Goal: Transaction & Acquisition: Purchase product/service

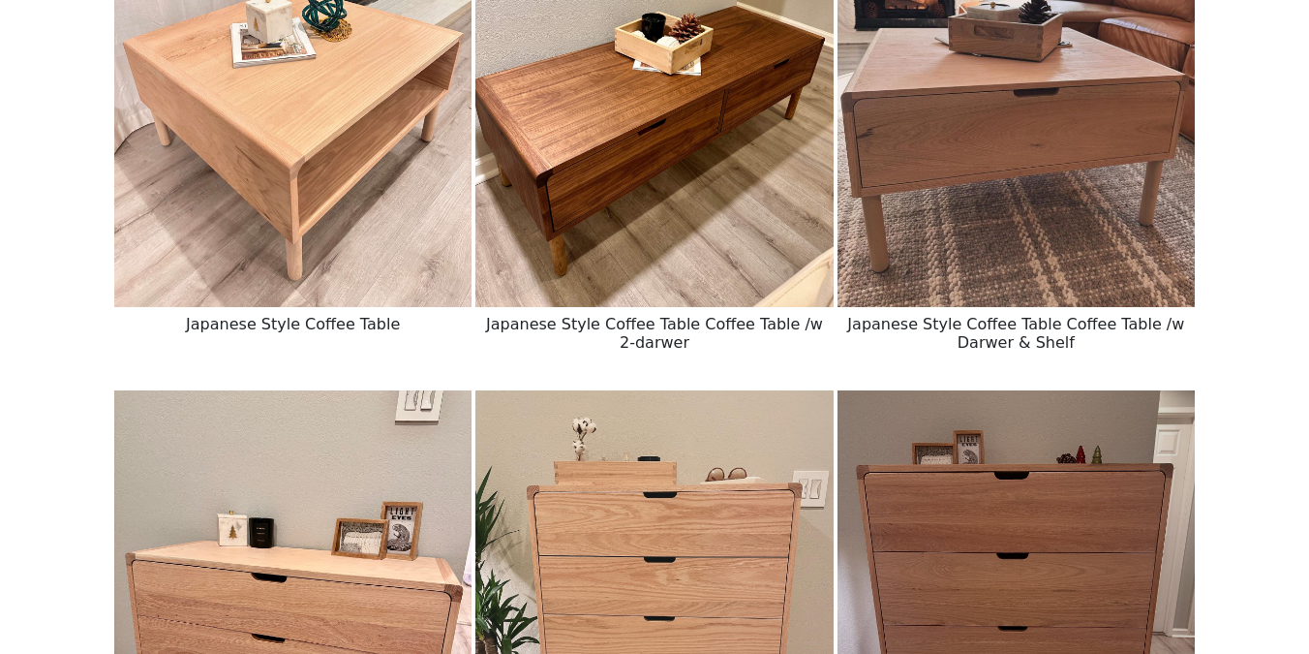
scroll to position [923, 0]
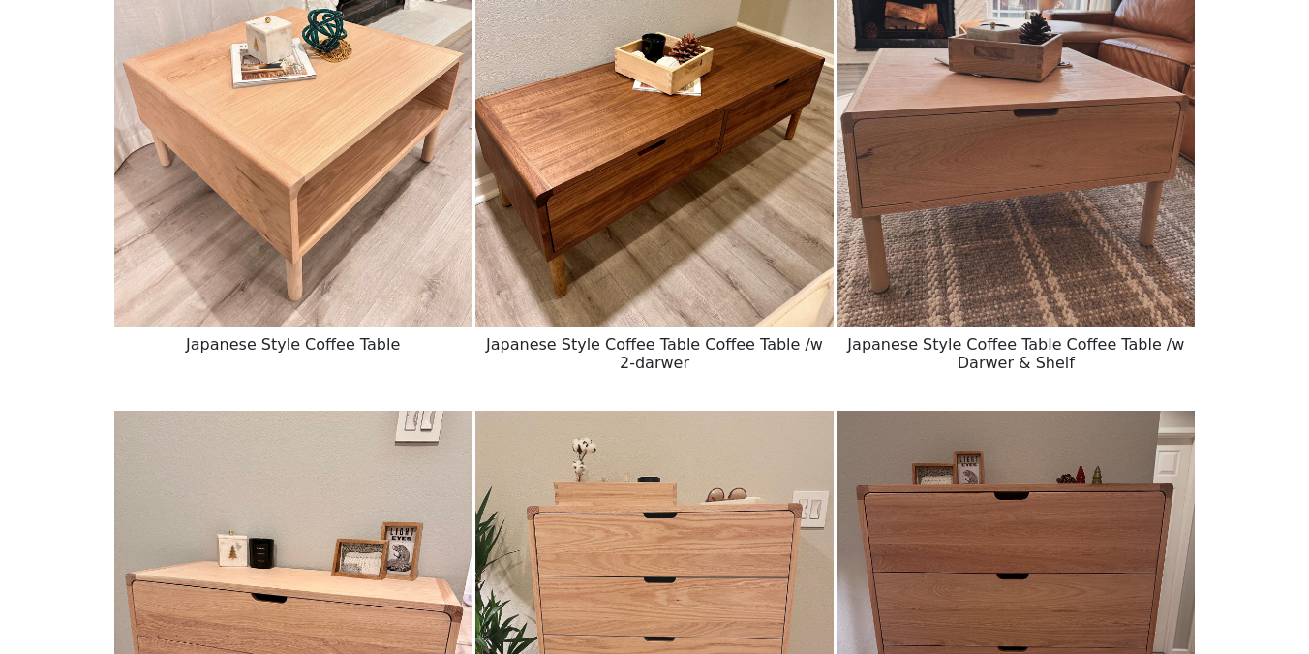
click at [655, 232] on img at bounding box center [653, 103] width 357 height 447
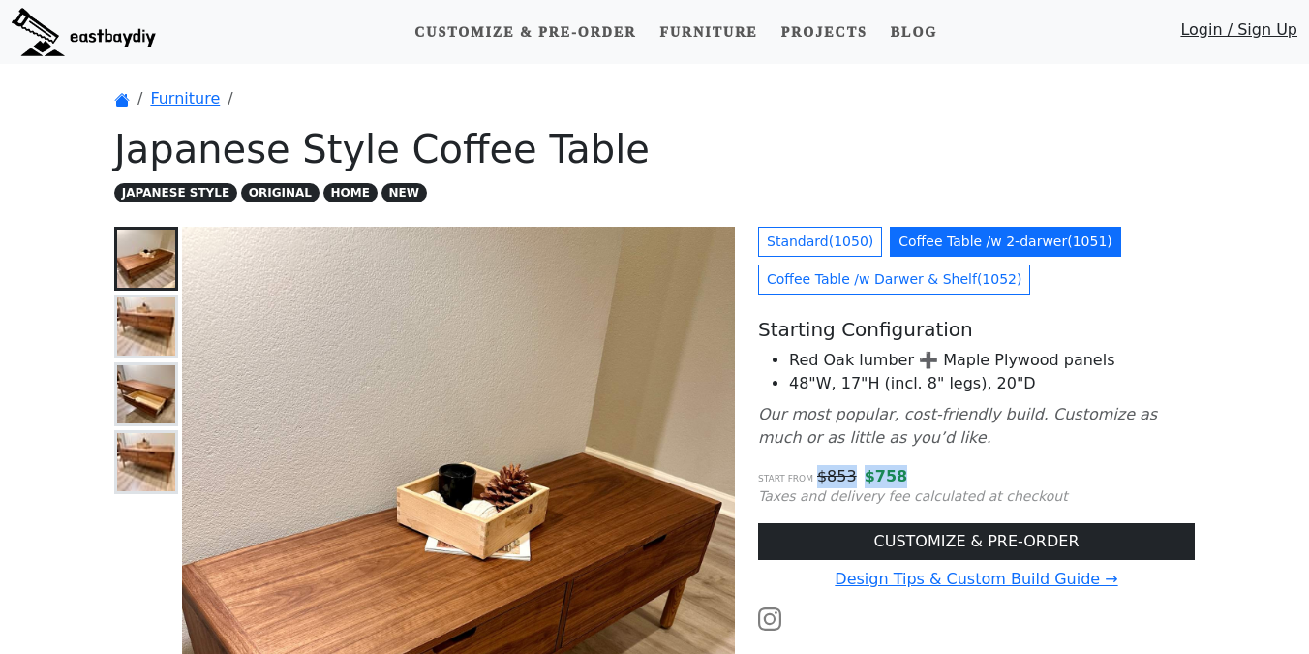
drag, startPoint x: 816, startPoint y: 480, endPoint x: 947, endPoint y: 480, distance: 130.7
click at [948, 480] on p "Start from $ 853 $ 758" at bounding box center [976, 476] width 437 height 23
click at [947, 480] on p "Start from $ 853 $ 758" at bounding box center [976, 476] width 437 height 23
drag, startPoint x: 869, startPoint y: 482, endPoint x: 920, endPoint y: 482, distance: 51.3
click at [916, 482] on p "Start from $ 853 $ 758" at bounding box center [976, 476] width 437 height 23
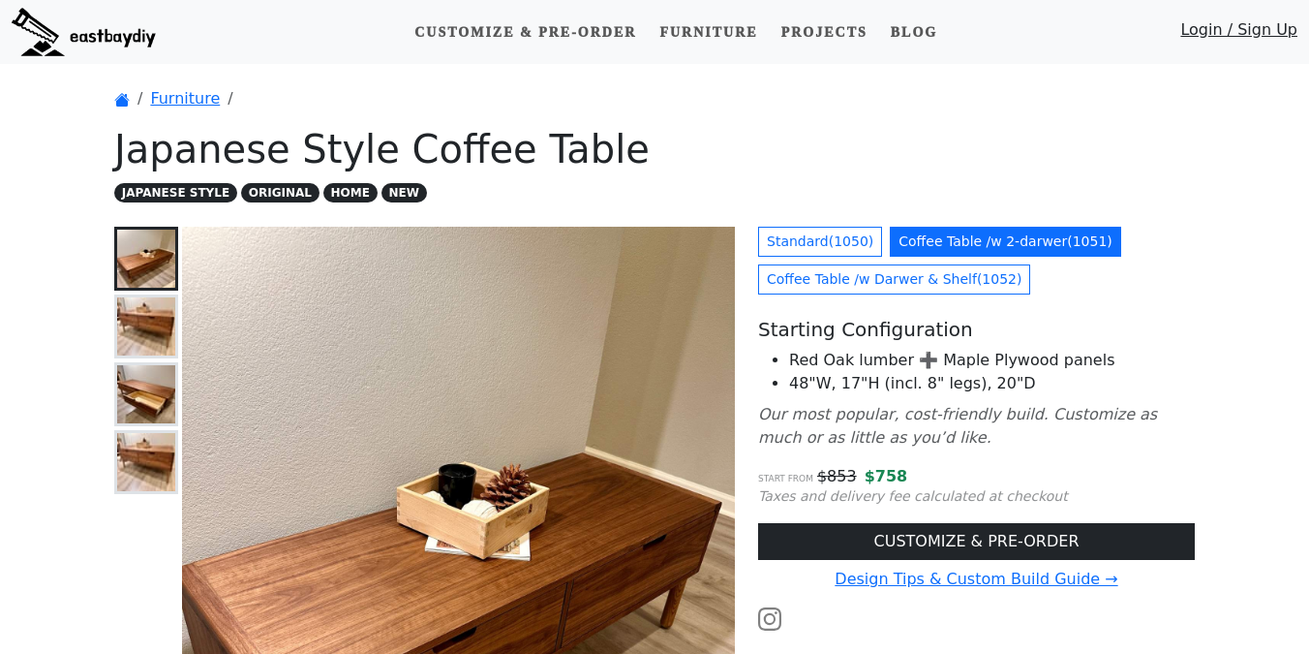
click at [924, 482] on p "Start from $ 853 $ 758" at bounding box center [976, 476] width 437 height 23
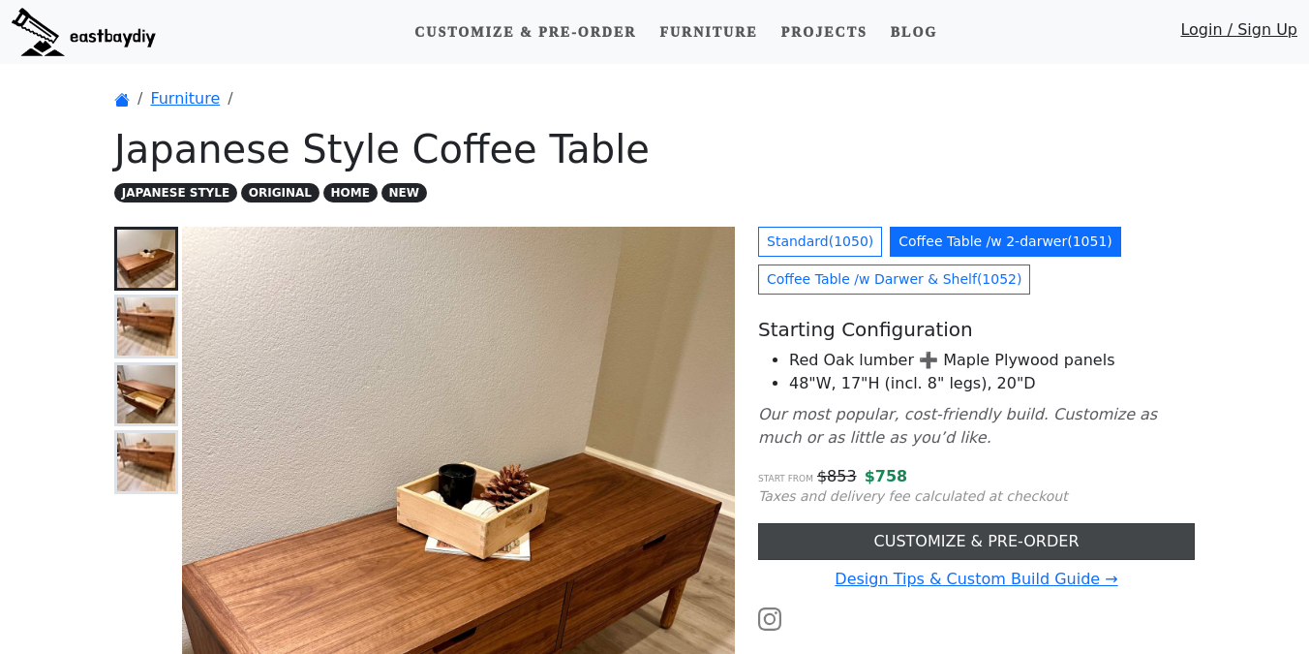
click at [856, 531] on link "CUSTOMIZE & PRE-ORDER" at bounding box center [976, 541] width 437 height 37
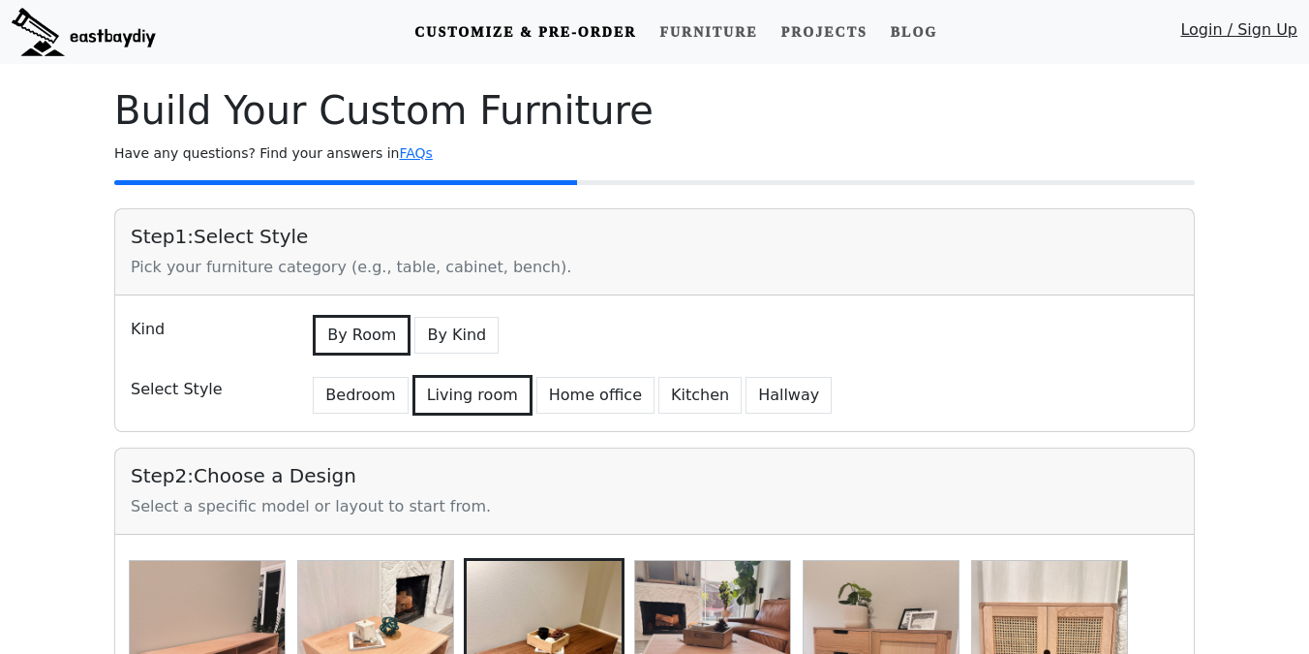
click at [1256, 27] on link "Login / Sign Up" at bounding box center [1238, 34] width 117 height 32
